Goal: Find contact information: Find contact information

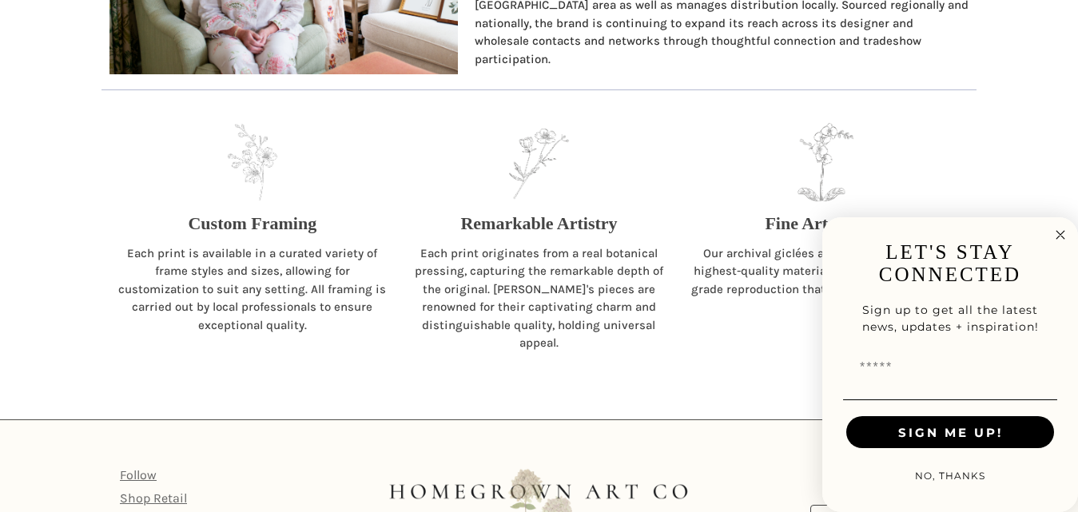
scroll to position [1634, 0]
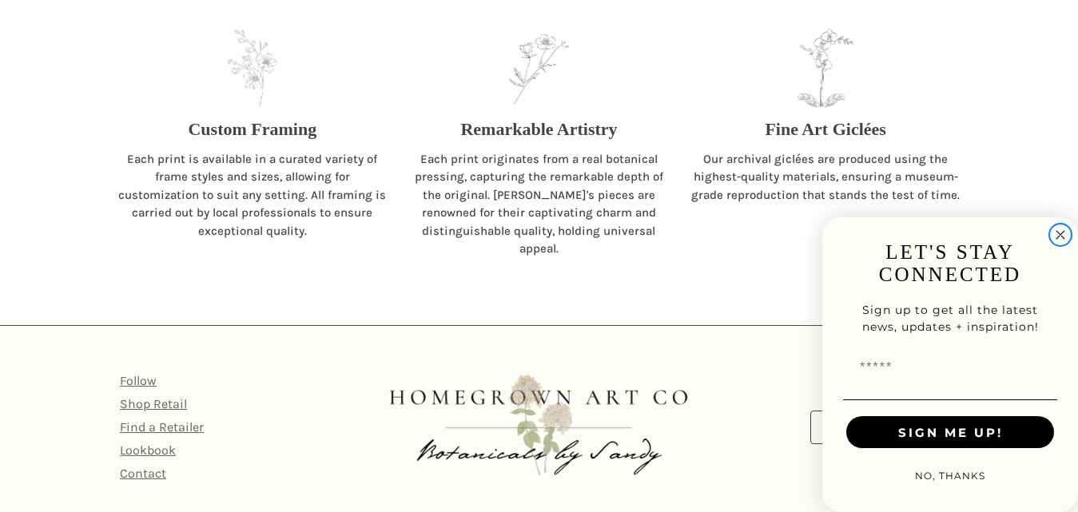
click at [1057, 235] on circle "Close dialog" at bounding box center [1061, 235] width 18 height 18
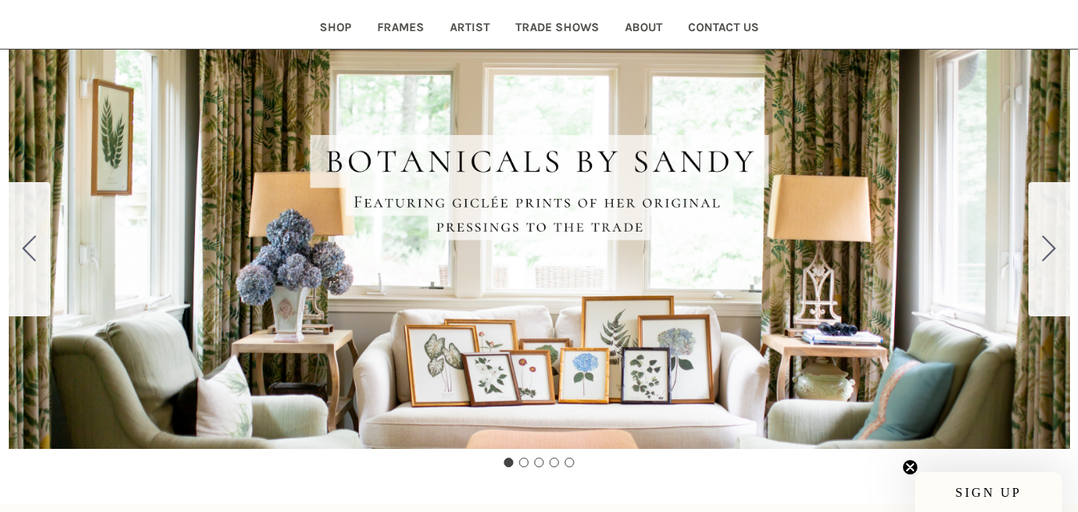
scroll to position [160, 0]
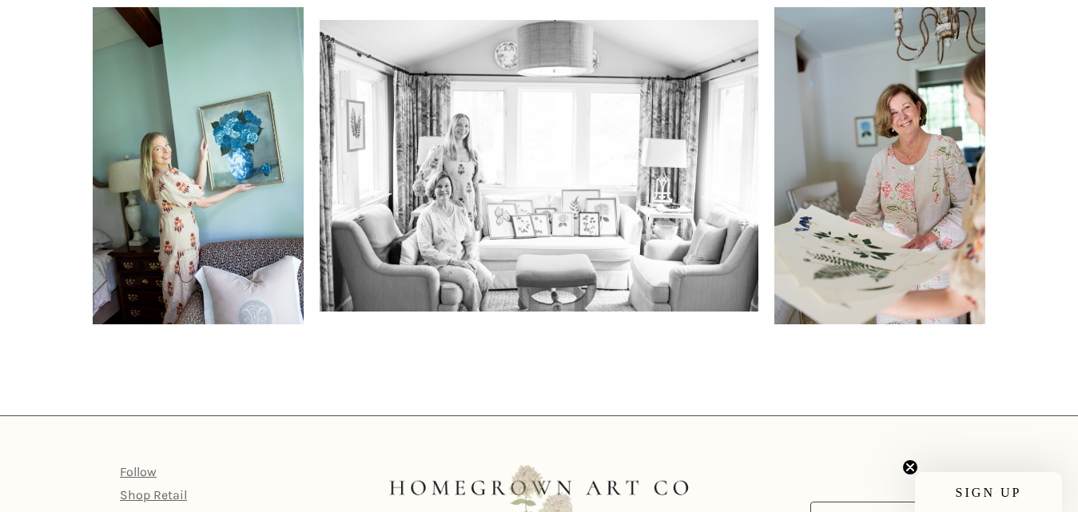
scroll to position [1227, 0]
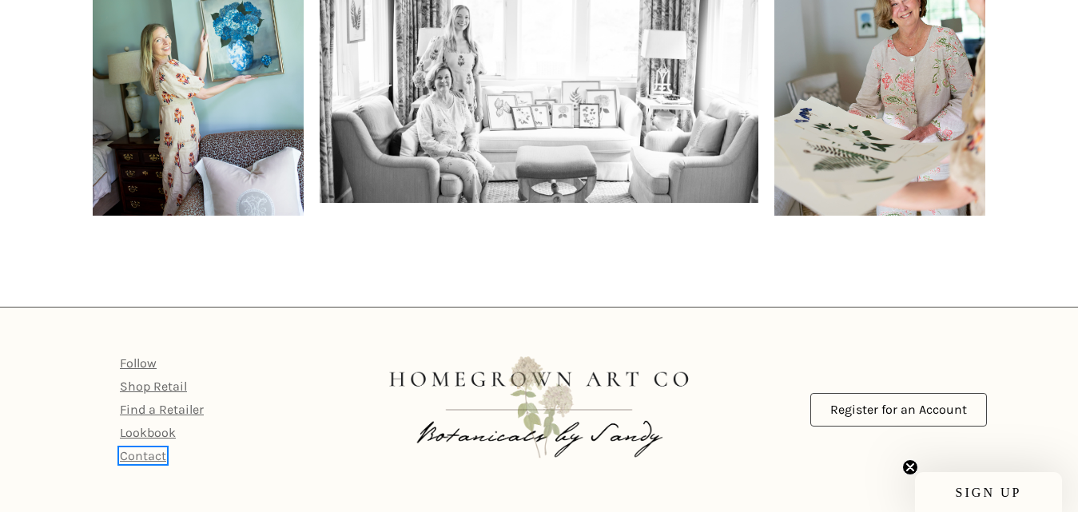
click at [151, 459] on link "Contact" at bounding box center [143, 455] width 46 height 15
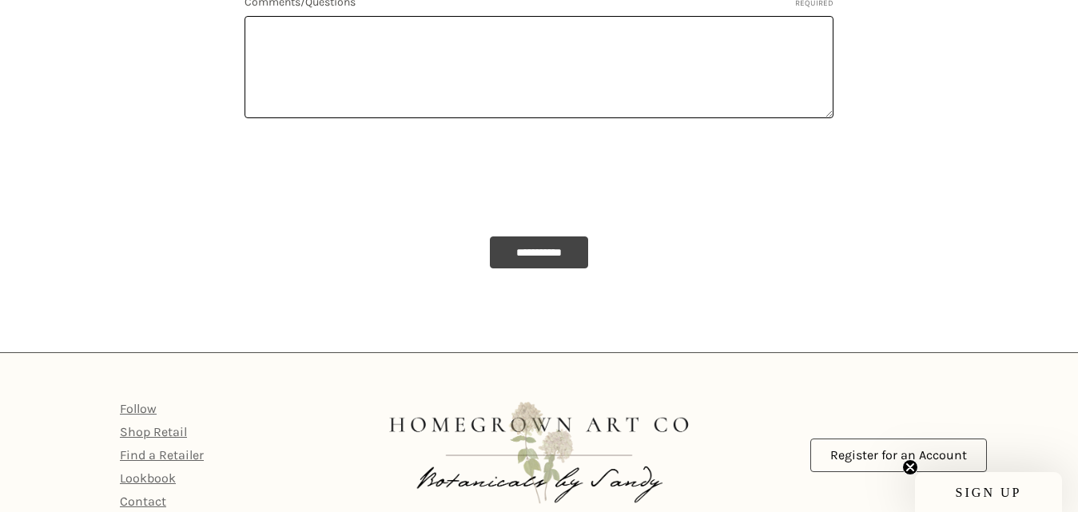
scroll to position [925, 0]
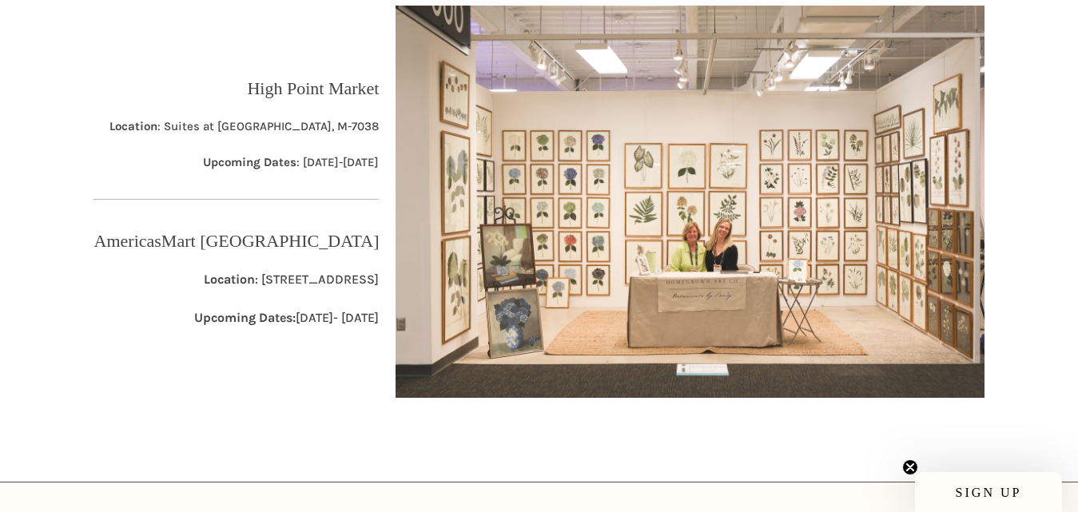
scroll to position [320, 0]
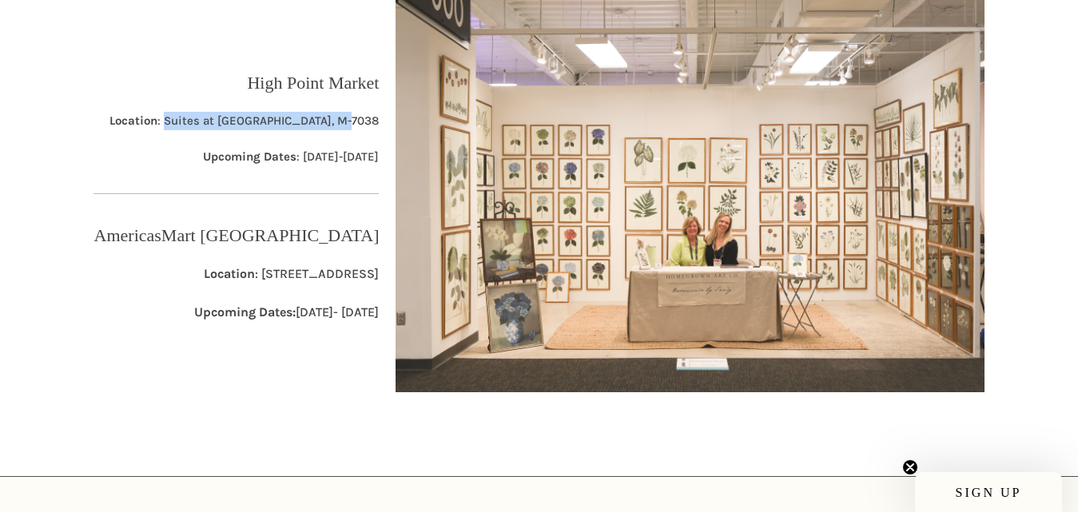
copy p "Suites at [GEOGRAPHIC_DATA], M-7038"
drag, startPoint x: 196, startPoint y: 118, endPoint x: 376, endPoint y: 117, distance: 179.8
click at [376, 117] on p "Location : Suites at [GEOGRAPHIC_DATA], M-7038" at bounding box center [243, 121] width 269 height 18
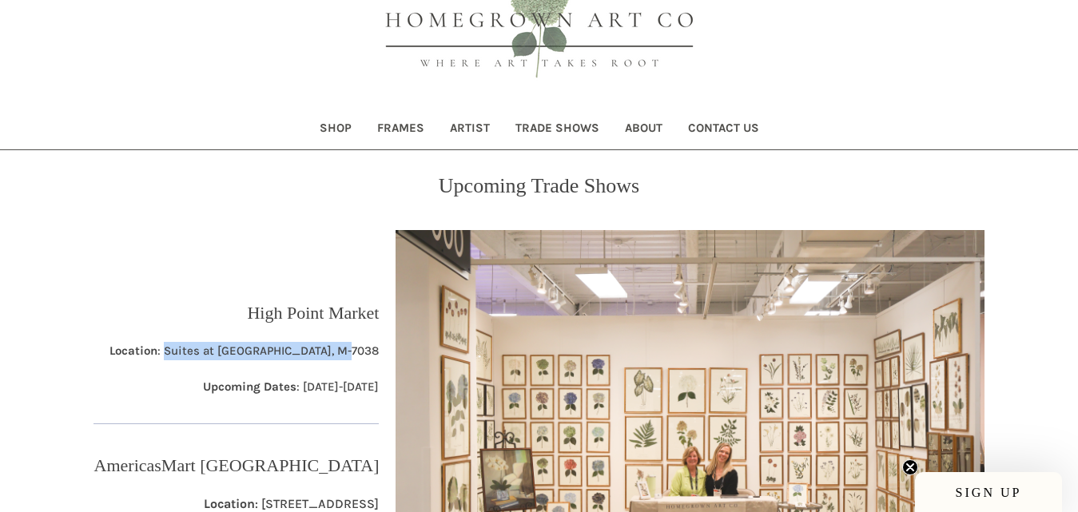
scroll to position [0, 0]
